Goal: Information Seeking & Learning: Learn about a topic

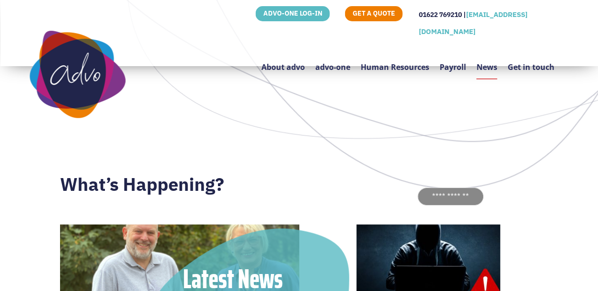
click at [447, 50] on link "Payroll" at bounding box center [453, 62] width 26 height 45
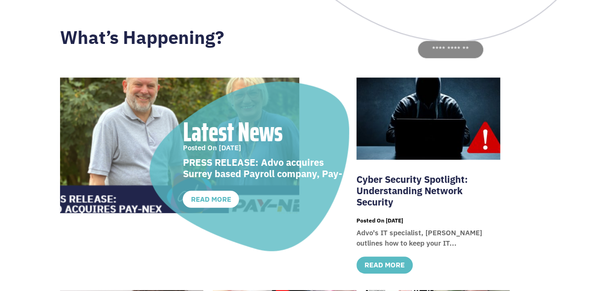
scroll to position [160, 0]
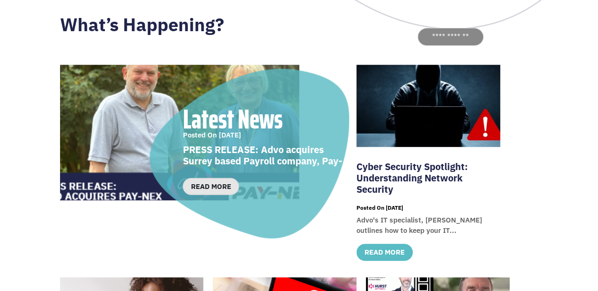
click at [221, 190] on link "read more" at bounding box center [210, 186] width 56 height 17
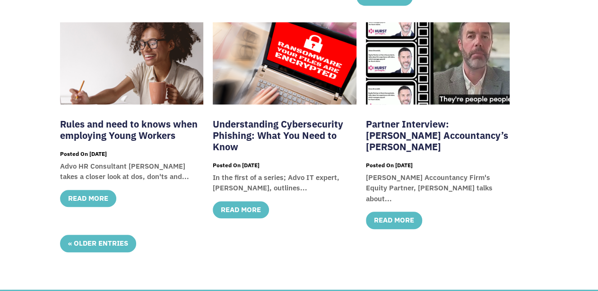
scroll to position [425, 0]
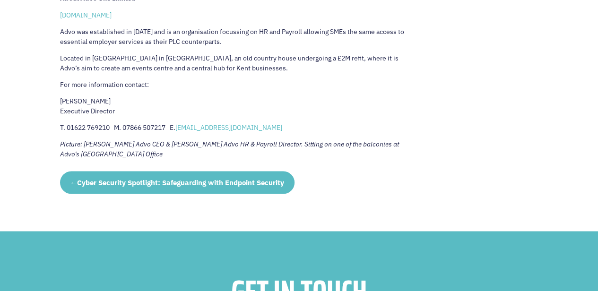
scroll to position [885, 0]
